Goal: Task Accomplishment & Management: Use online tool/utility

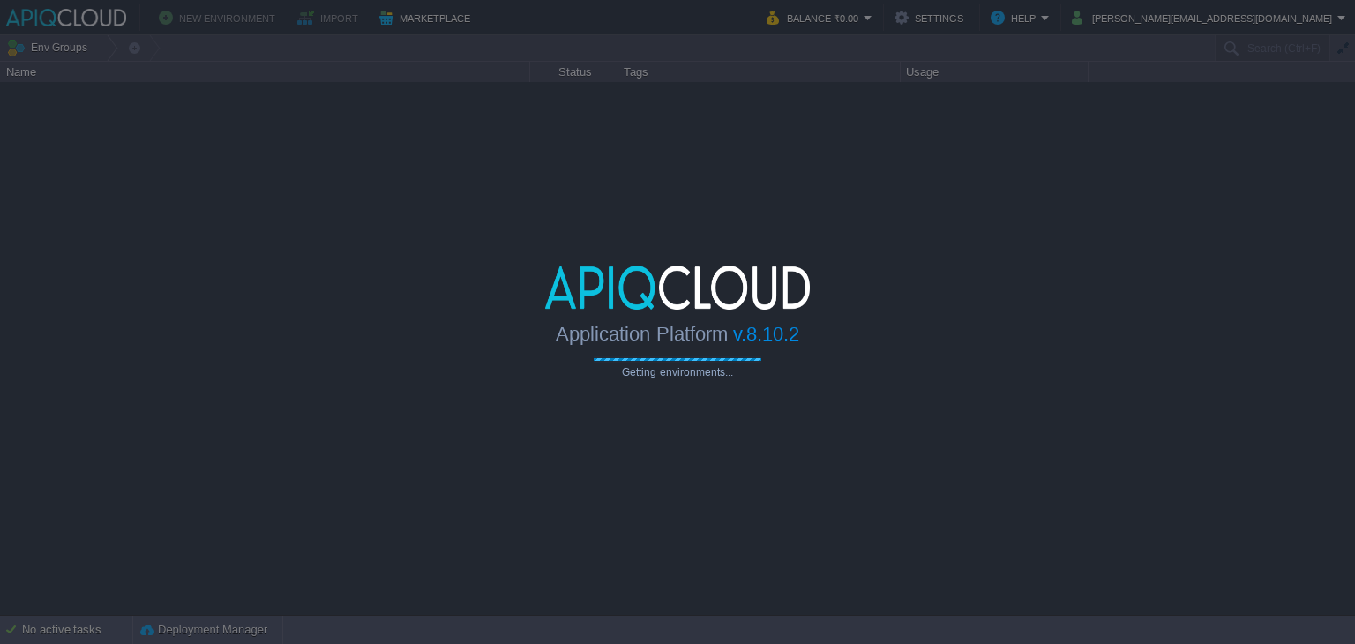
type input "Search (Ctrl+F)"
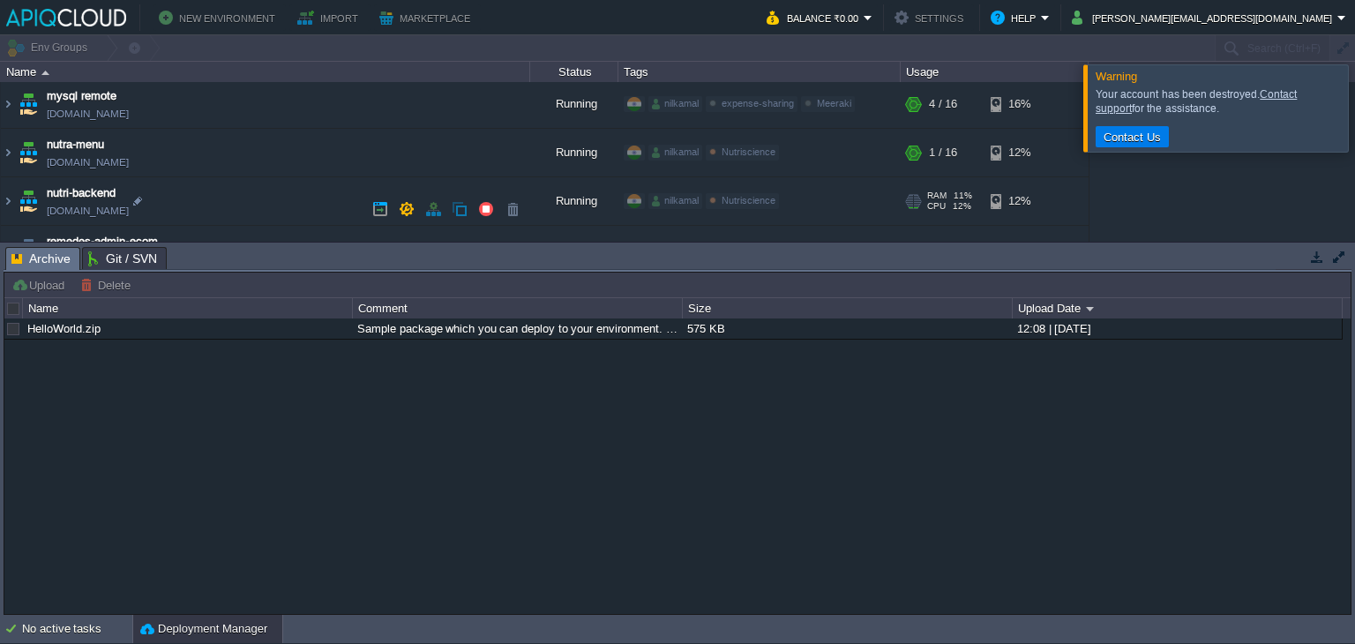
scroll to position [571, 0]
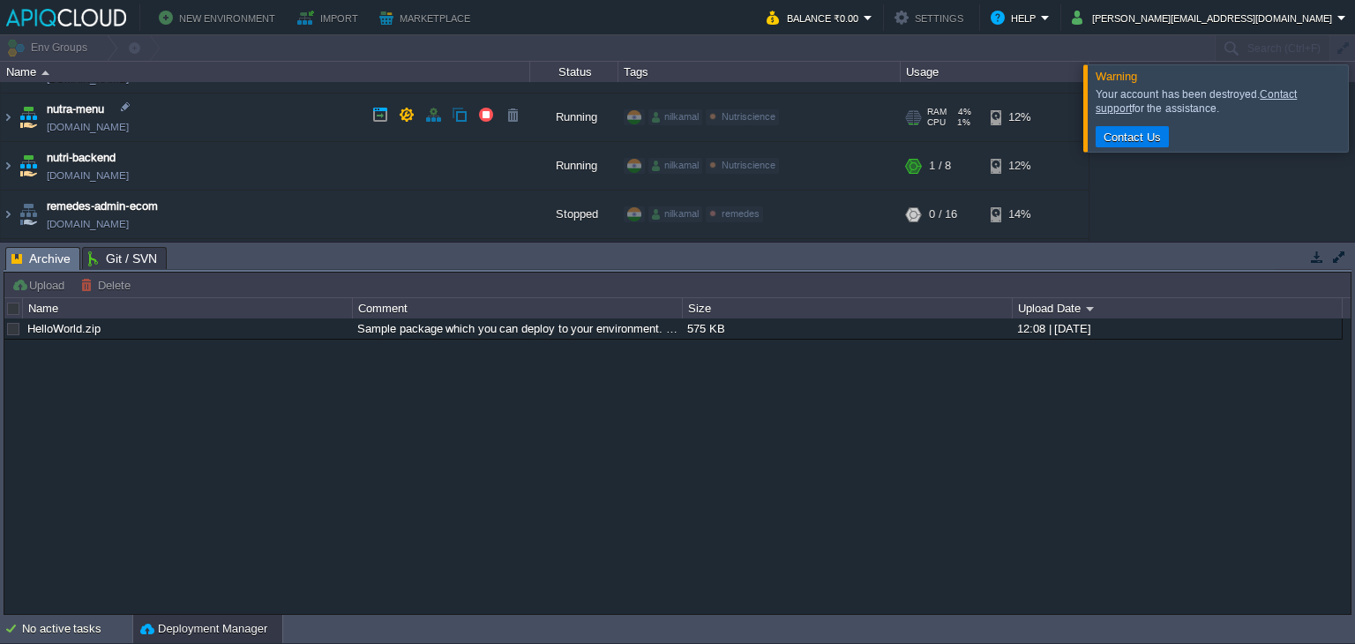
click at [300, 131] on td "nutra-menu nutra-menu.in1.apiqcloud.com" at bounding box center [265, 118] width 529 height 49
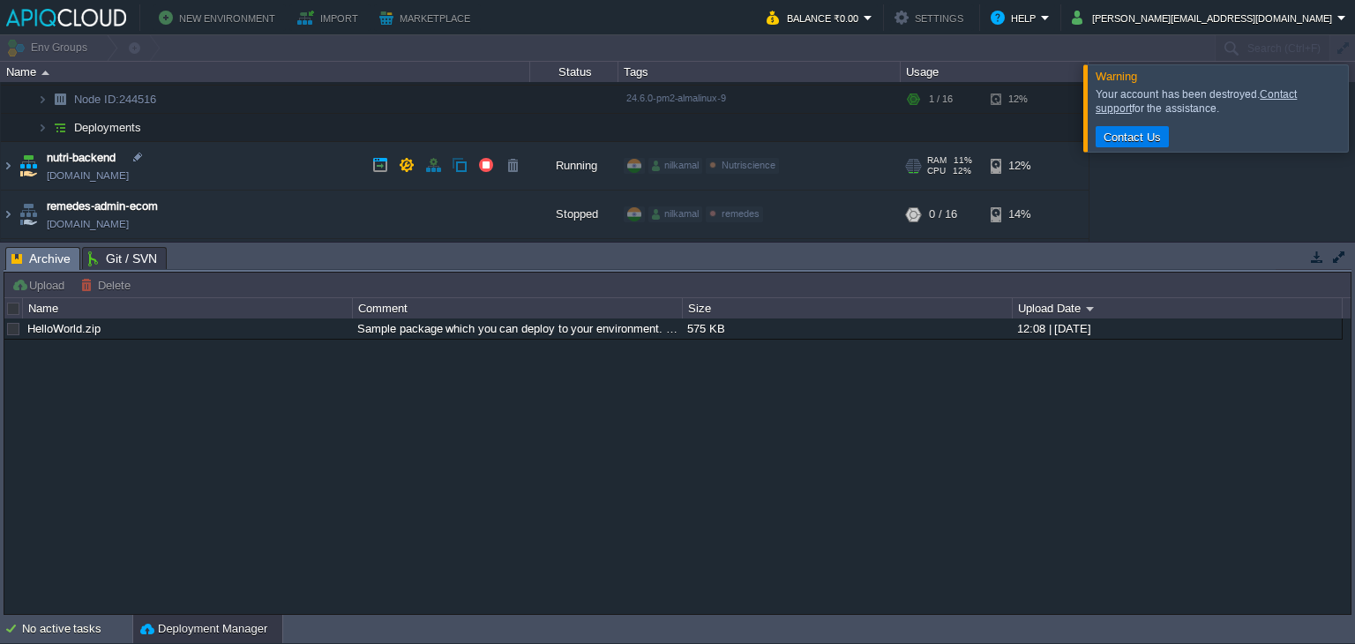
scroll to position [663, 0]
click at [146, 124] on td "Deployments" at bounding box center [265, 128] width 529 height 28
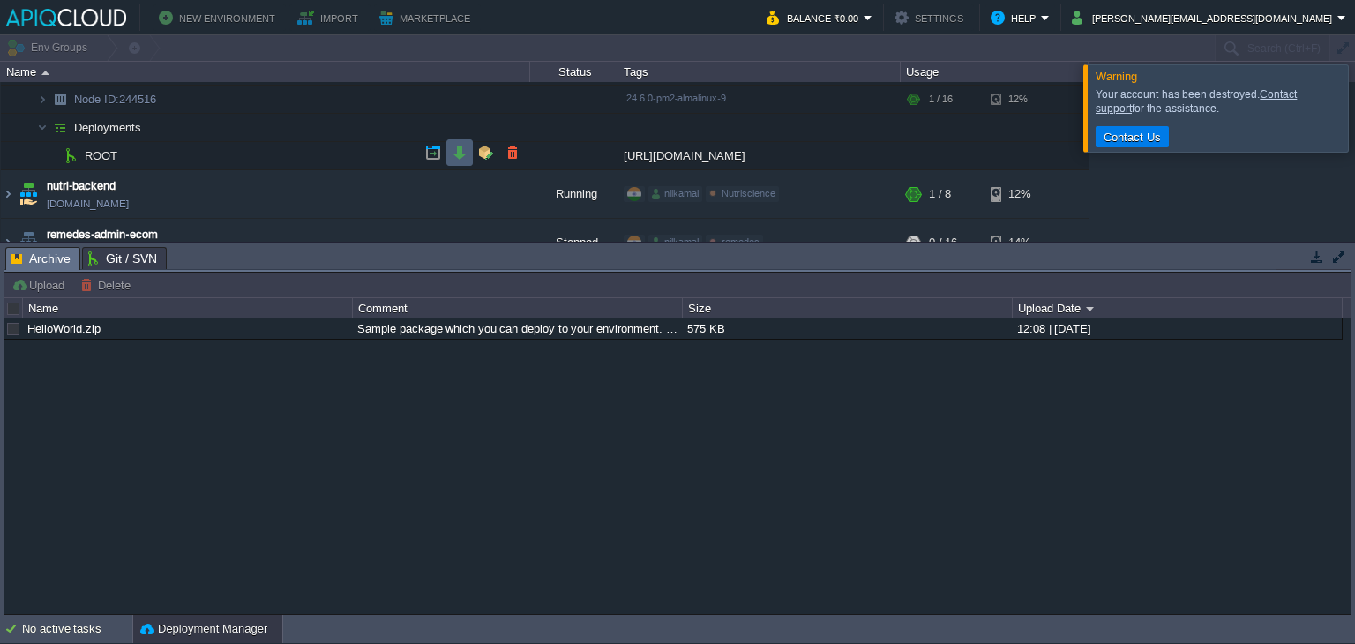
click at [459, 151] on button "button" at bounding box center [460, 153] width 16 height 16
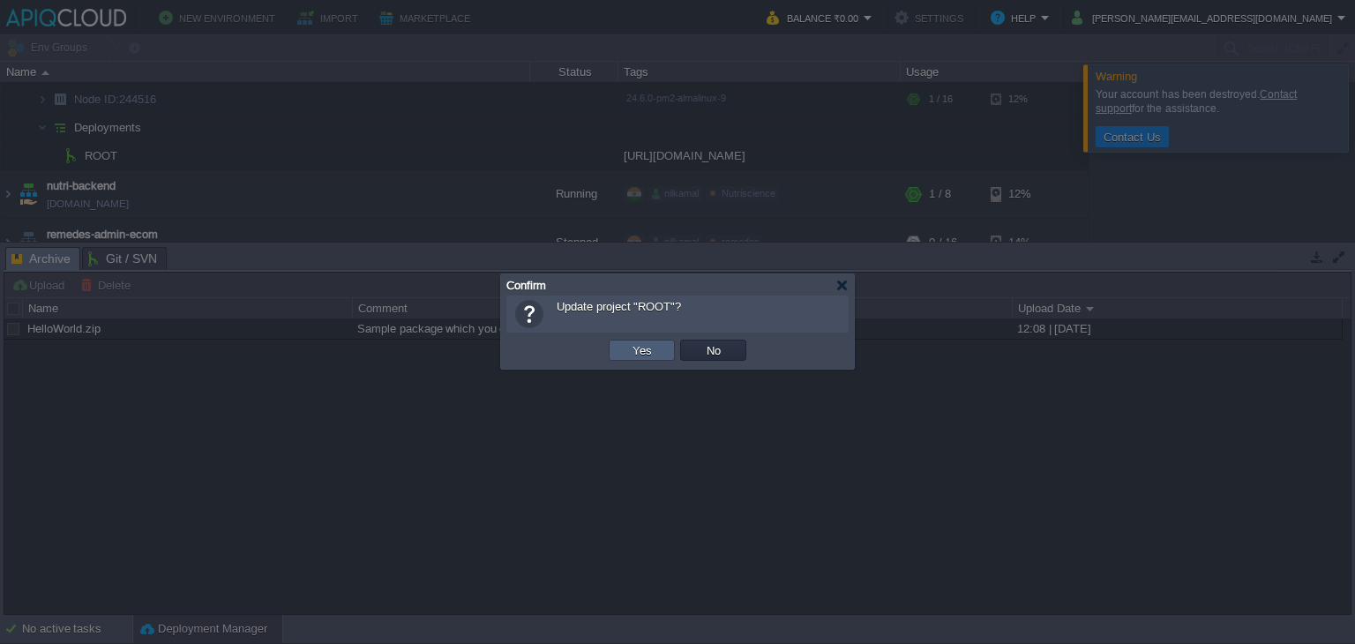
click at [617, 341] on td "Yes" at bounding box center [642, 350] width 66 height 21
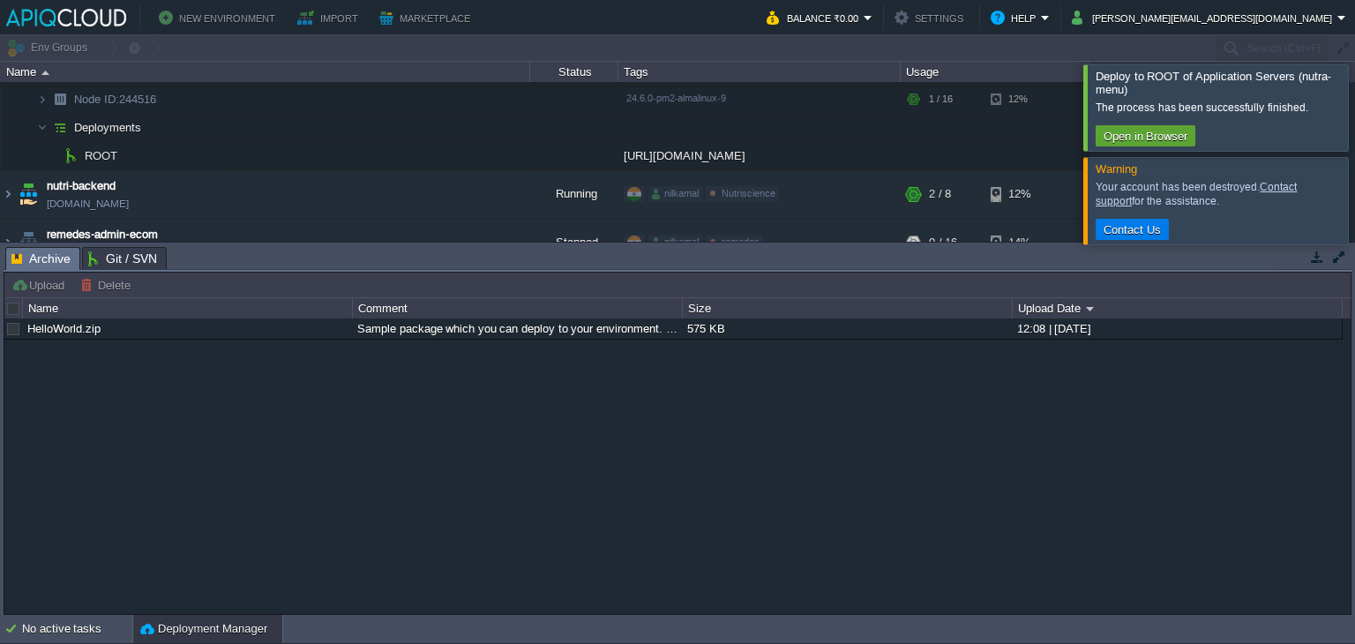
click at [1318, 260] on button "button" at bounding box center [1317, 257] width 16 height 16
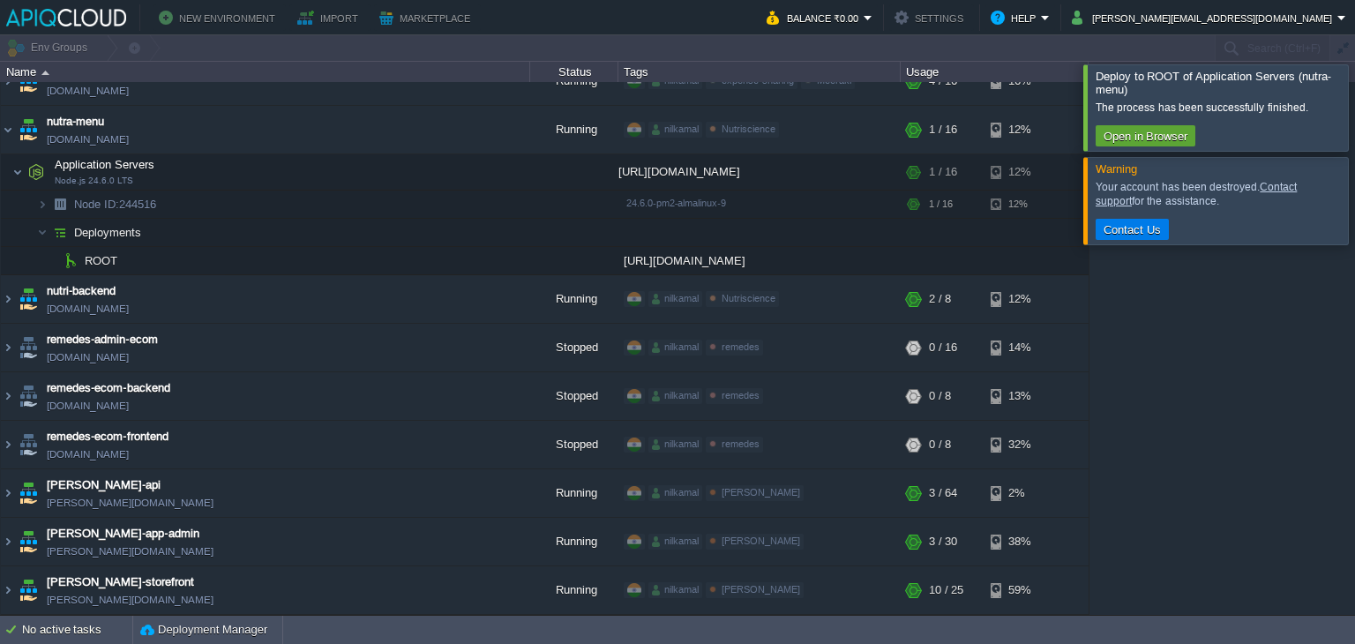
scroll to position [554, 0]
